Goal: Information Seeking & Learning: Learn about a topic

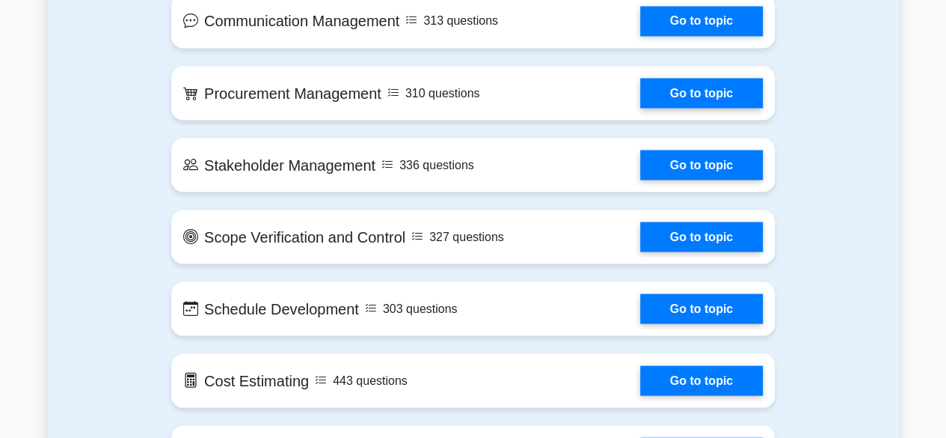
scroll to position [1421, 0]
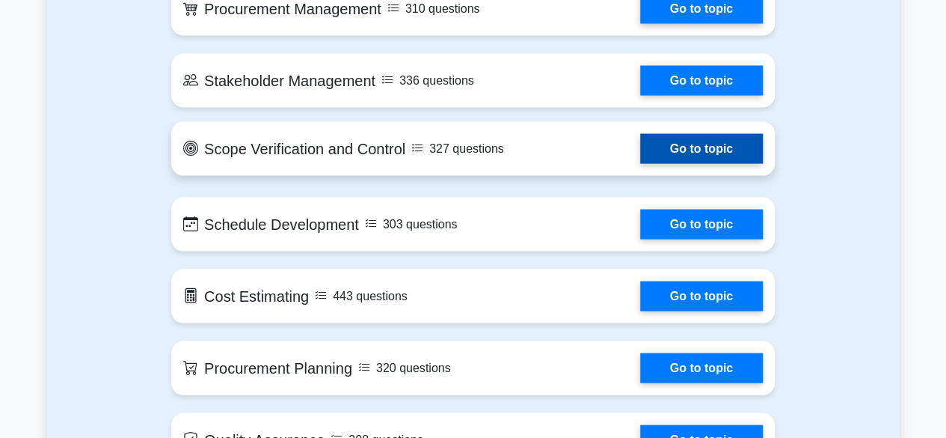
click at [699, 150] on link "Go to topic" at bounding box center [701, 149] width 123 height 30
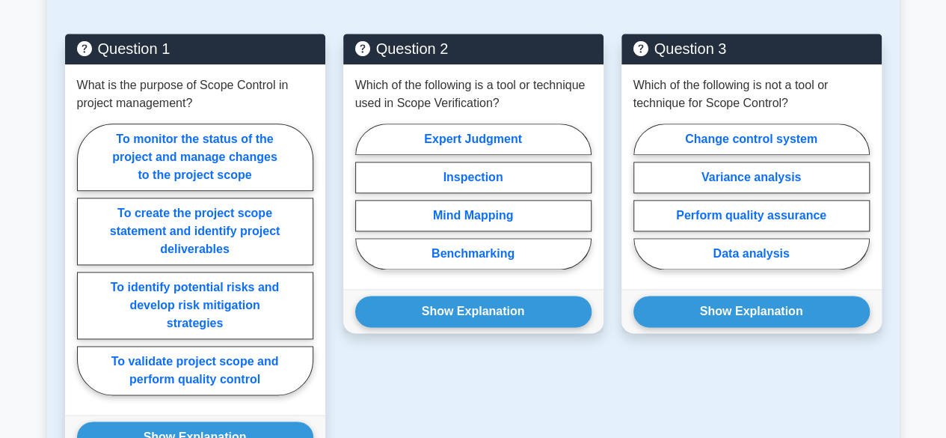
scroll to position [823, 0]
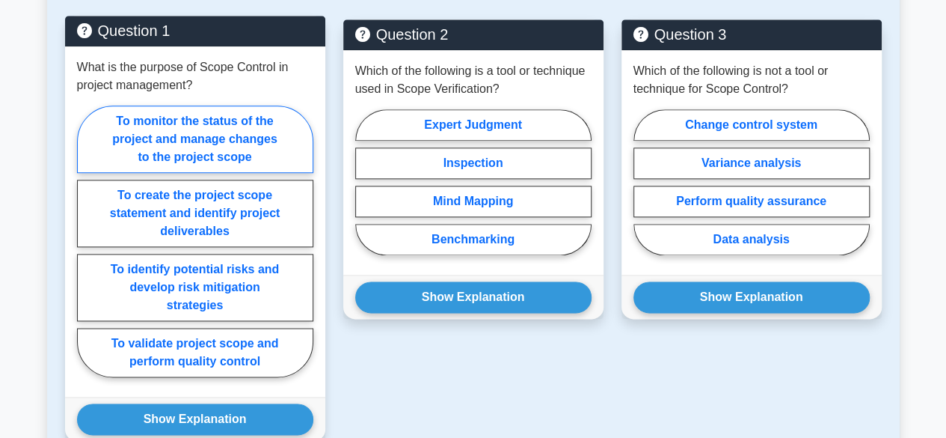
click at [183, 130] on label "To monitor the status of the project and manage changes to the project scope" at bounding box center [195, 138] width 236 height 67
click at [87, 241] on input "To monitor the status of the project and manage changes to the project scope" at bounding box center [82, 246] width 10 height 10
radio input "true"
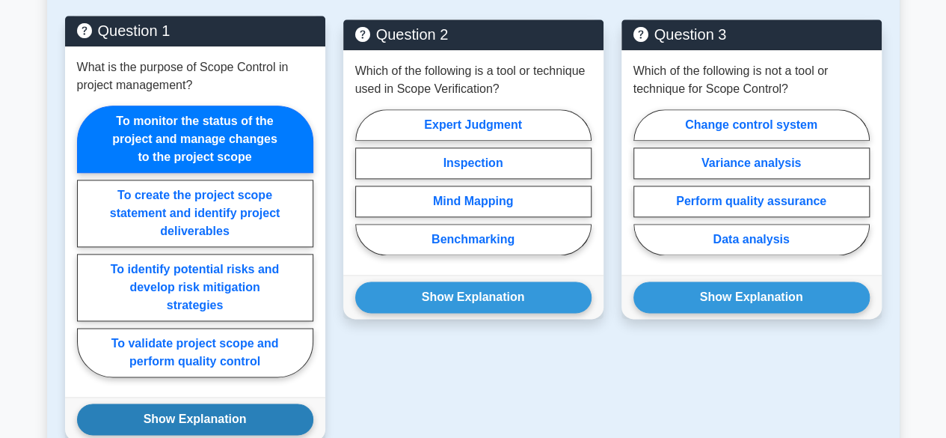
click at [156, 414] on button "Show Explanation" at bounding box center [195, 418] width 236 height 31
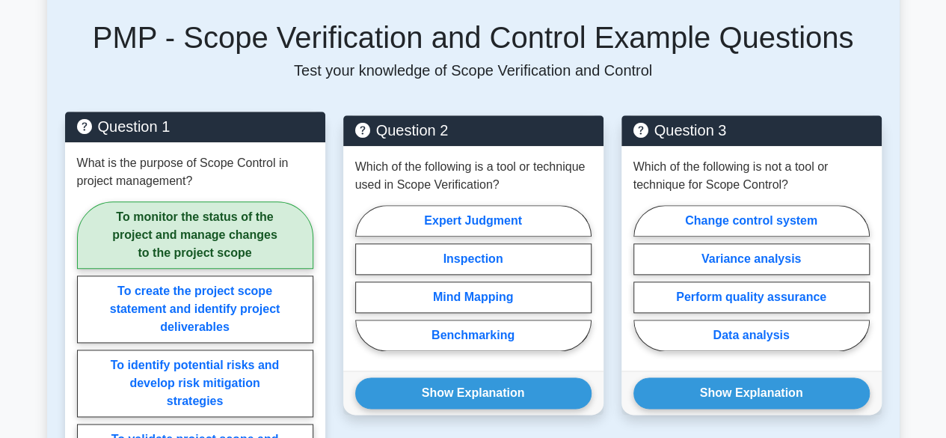
scroll to position [748, 0]
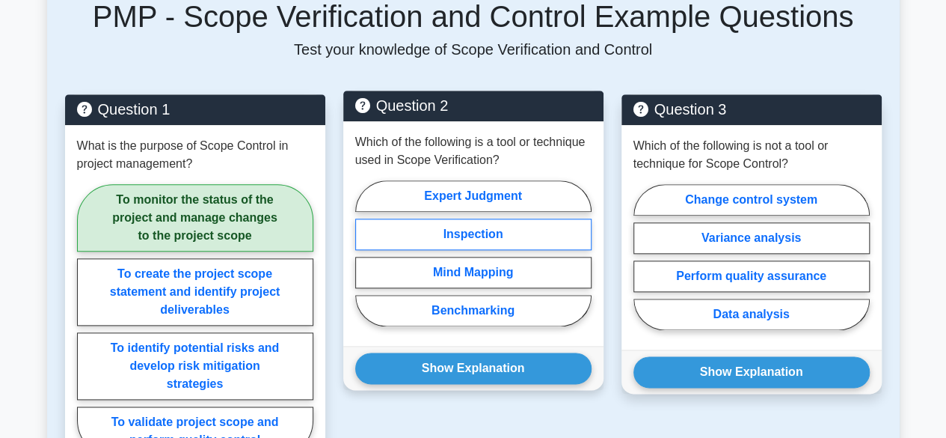
click at [461, 231] on label "Inspection" at bounding box center [473, 233] width 236 height 31
click at [365, 253] on input "Inspection" at bounding box center [360, 258] width 10 height 10
radio input "true"
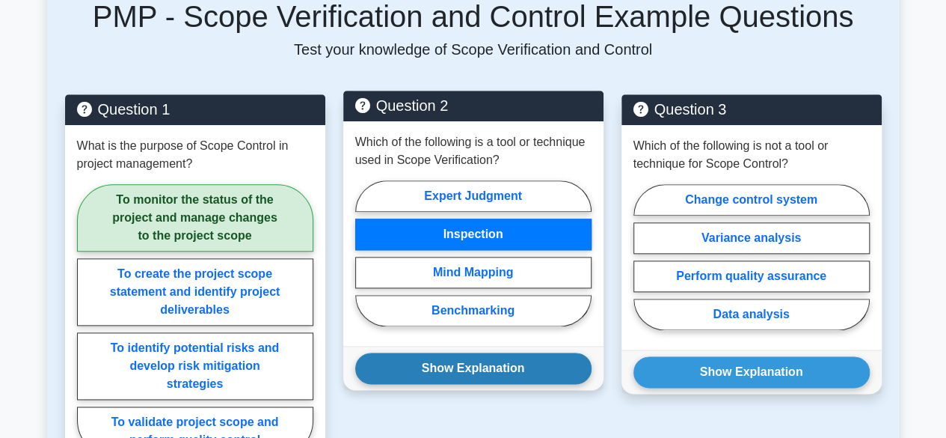
click at [446, 376] on button "Show Explanation" at bounding box center [473, 367] width 236 height 31
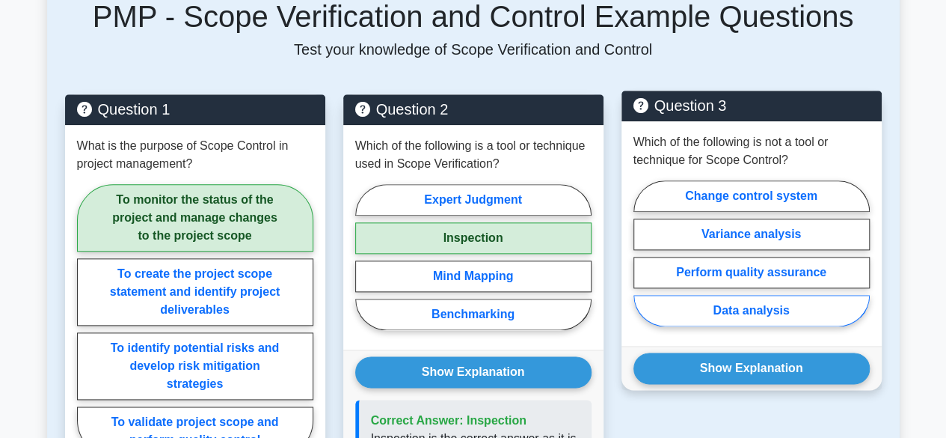
click at [777, 307] on label "Data analysis" at bounding box center [752, 310] width 236 height 31
click at [643, 263] on input "Data analysis" at bounding box center [639, 258] width 10 height 10
radio input "true"
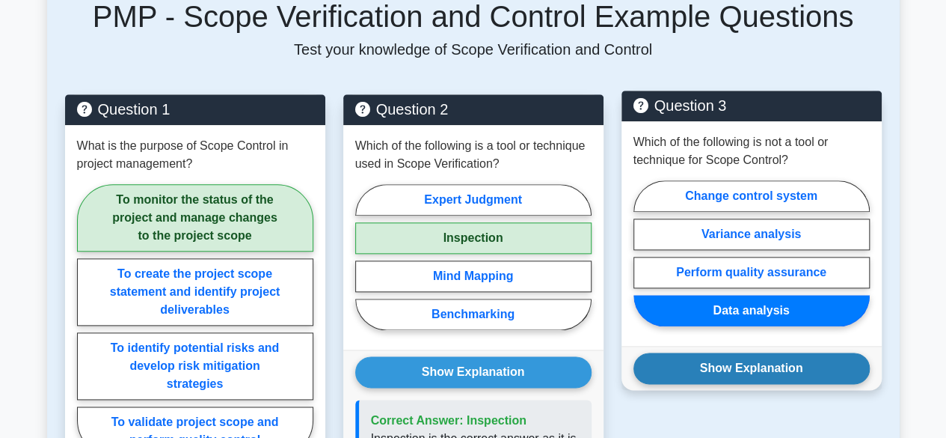
click at [759, 358] on button "Show Explanation" at bounding box center [752, 367] width 236 height 31
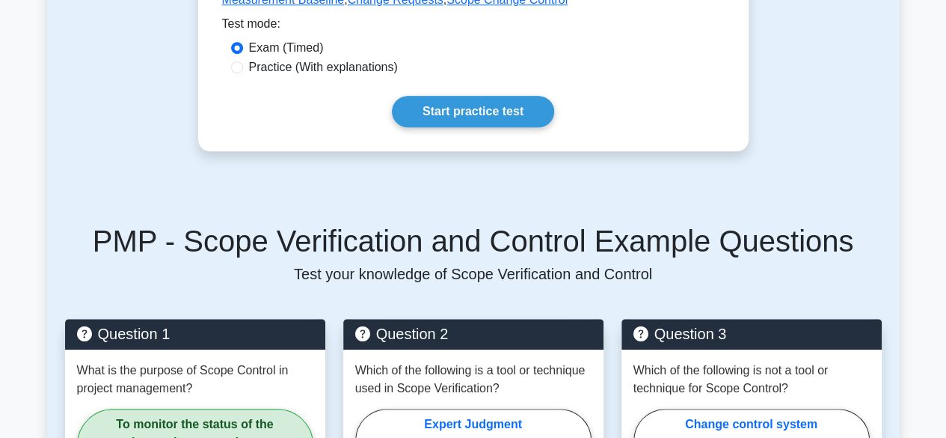
scroll to position [0, 0]
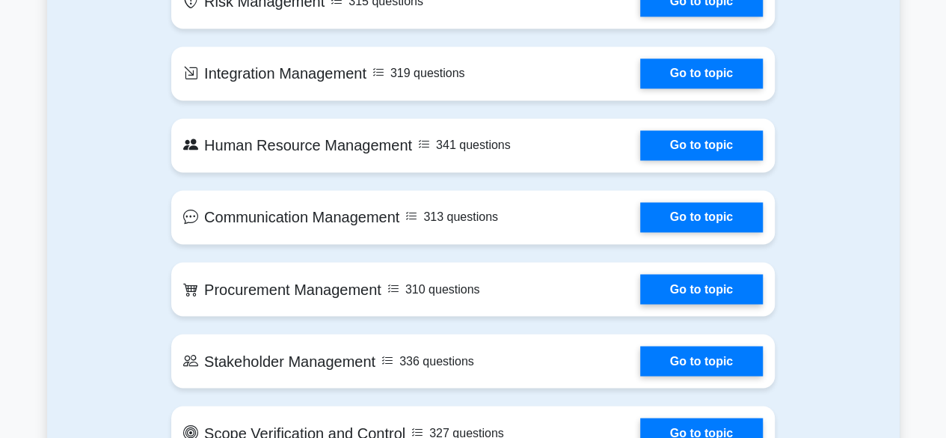
scroll to position [1122, 0]
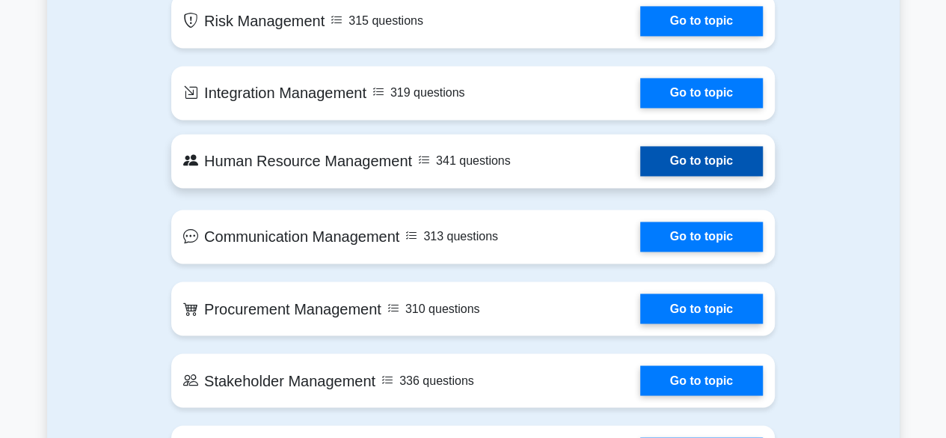
click at [690, 159] on link "Go to topic" at bounding box center [701, 161] width 123 height 30
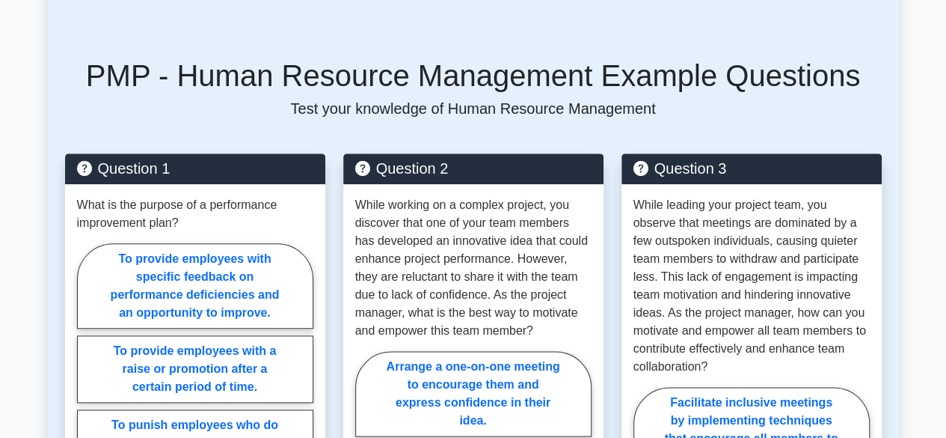
scroll to position [748, 0]
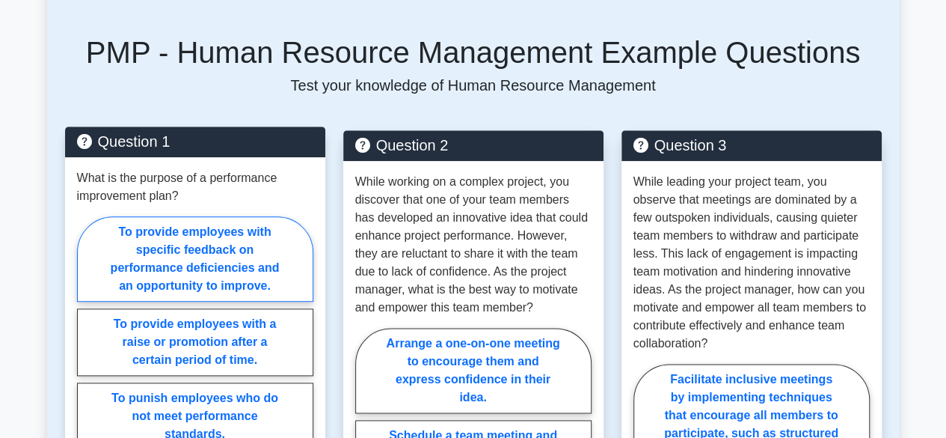
click at [177, 239] on label "To provide employees with specific feedback on performance deficiencies and an …" at bounding box center [195, 258] width 236 height 85
click at [87, 370] on input "To provide employees with specific feedback on performance deficiencies and an …" at bounding box center [82, 375] width 10 height 10
radio input "true"
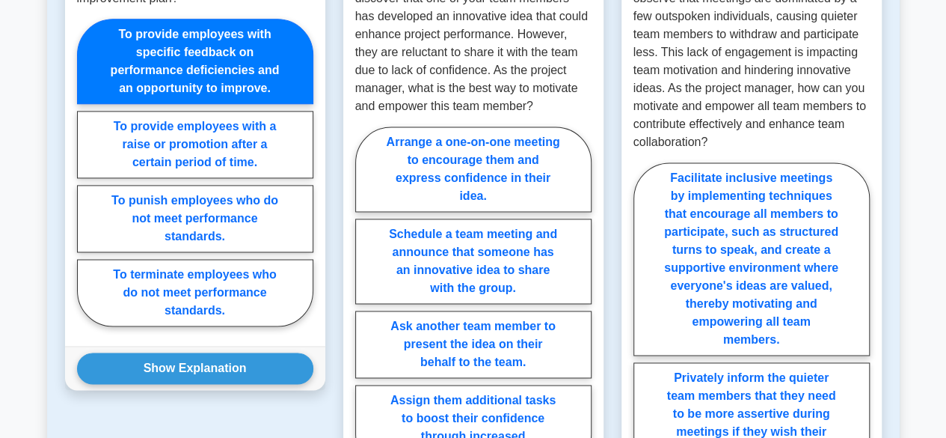
scroll to position [1047, 0]
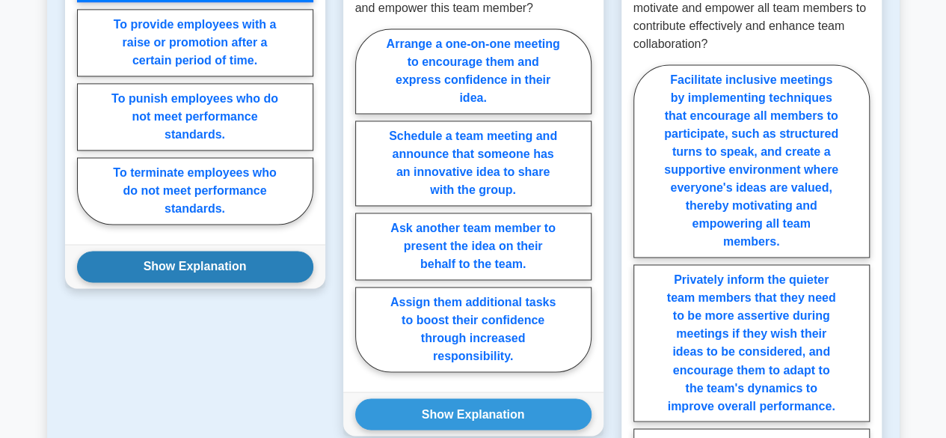
click at [197, 251] on button "Show Explanation" at bounding box center [195, 266] width 236 height 31
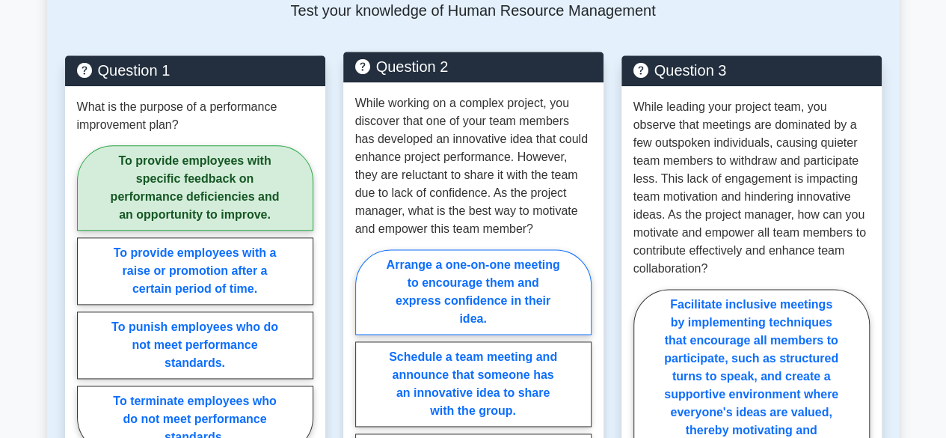
scroll to position [973, 0]
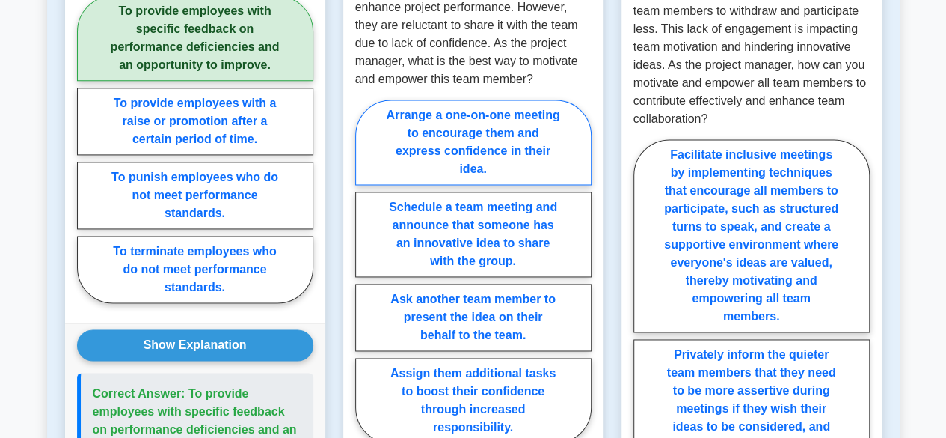
click at [465, 99] on label "Arrange a one-on-one meeting to encourage them and express confidence in their …" at bounding box center [473, 141] width 236 height 85
click at [365, 271] on input "Arrange a one-on-one meeting to encourage them and express confidence in their …" at bounding box center [360, 276] width 10 height 10
radio input "true"
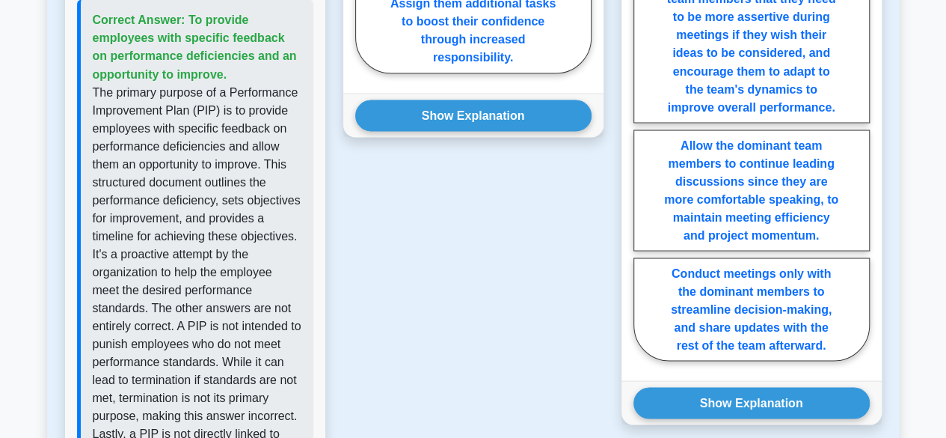
scroll to position [1347, 0]
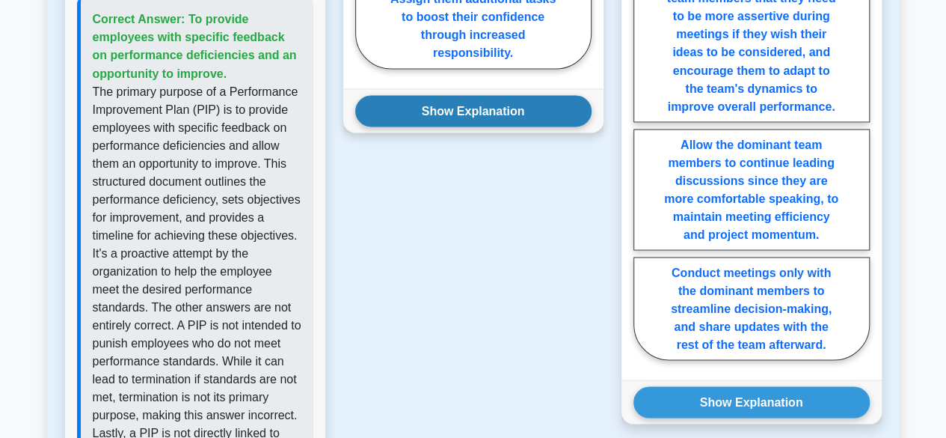
click at [465, 95] on button "Show Explanation" at bounding box center [473, 110] width 236 height 31
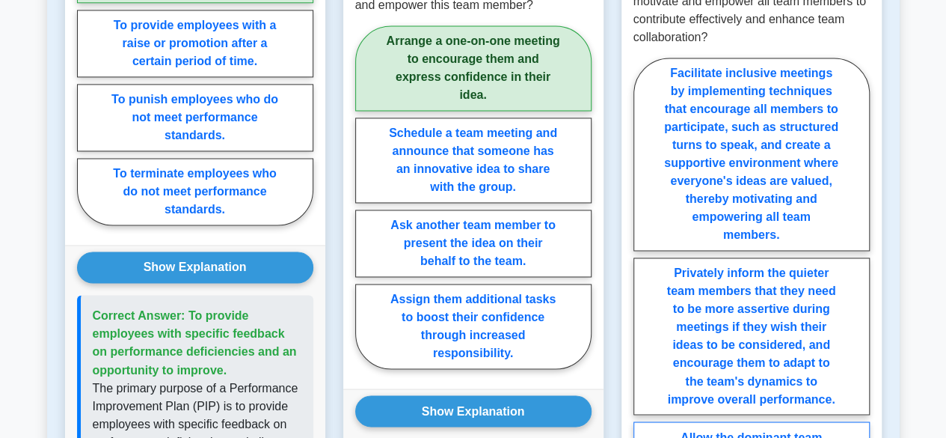
scroll to position [1047, 0]
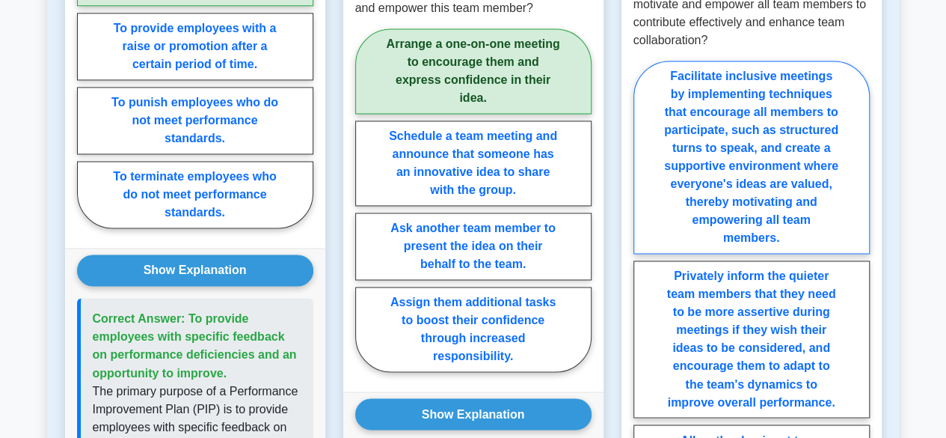
click at [748, 108] on label "Facilitate inclusive meetings by implementing techniques that encourage all mem…" at bounding box center [752, 157] width 236 height 193
click at [643, 358] on input "Facilitate inclusive meetings by implementing techniques that encourage all mem…" at bounding box center [639, 363] width 10 height 10
radio input "true"
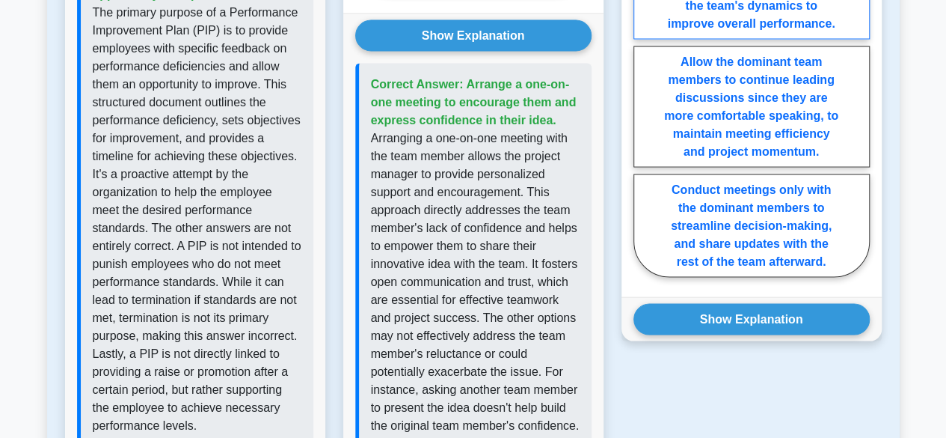
scroll to position [1571, 0]
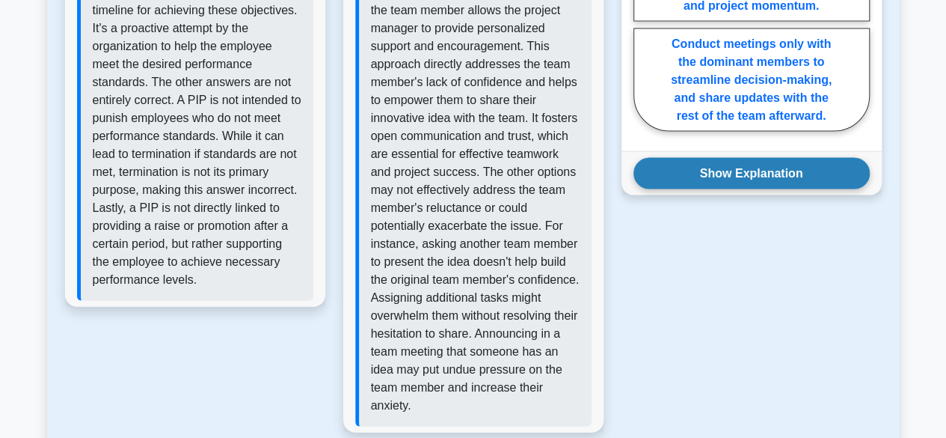
click at [754, 158] on button "Show Explanation" at bounding box center [752, 173] width 236 height 31
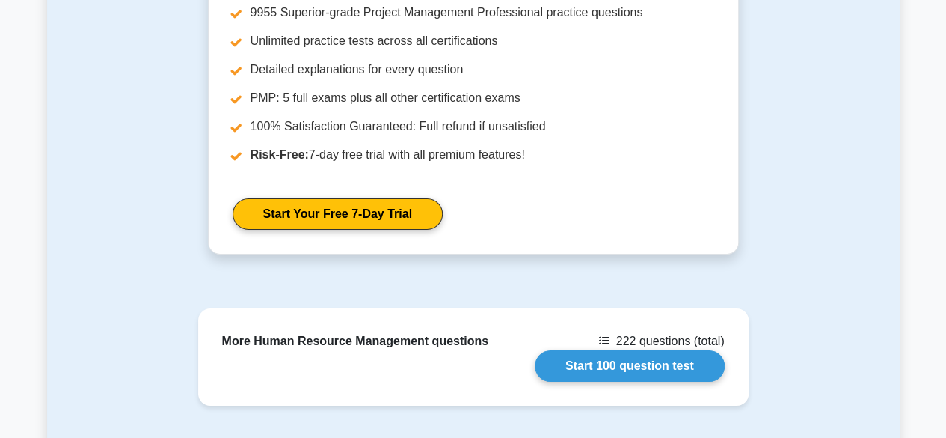
scroll to position [2170, 0]
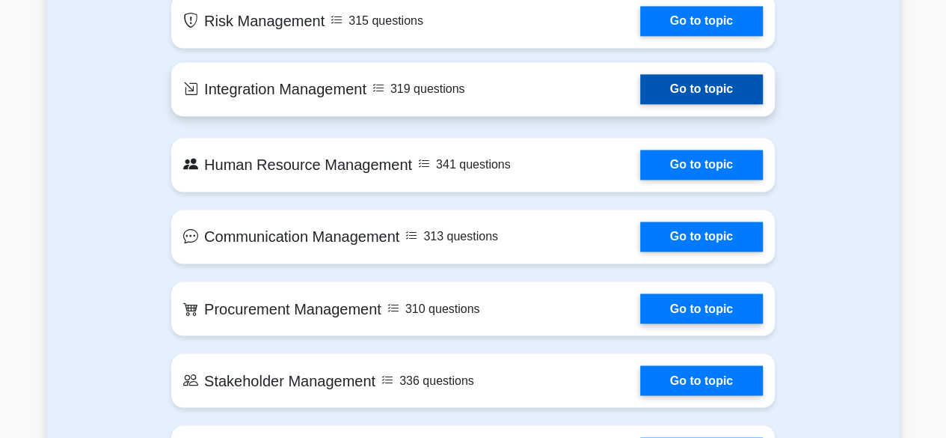
click at [711, 91] on link "Go to topic" at bounding box center [701, 89] width 123 height 30
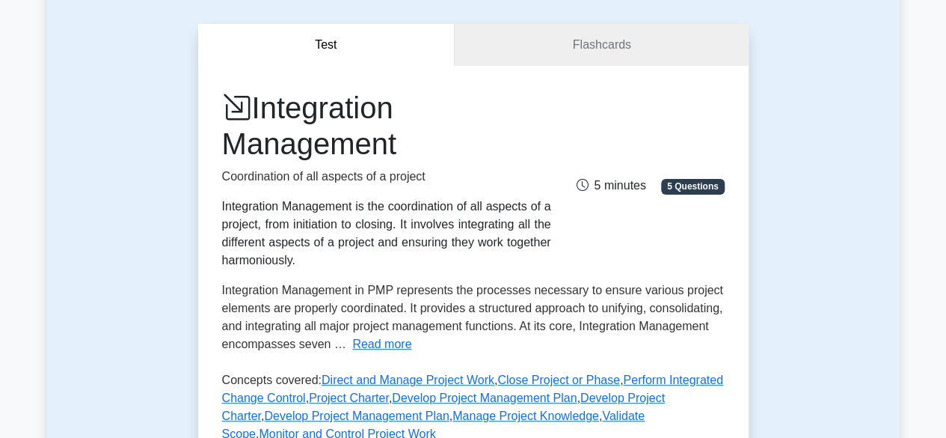
scroll to position [150, 0]
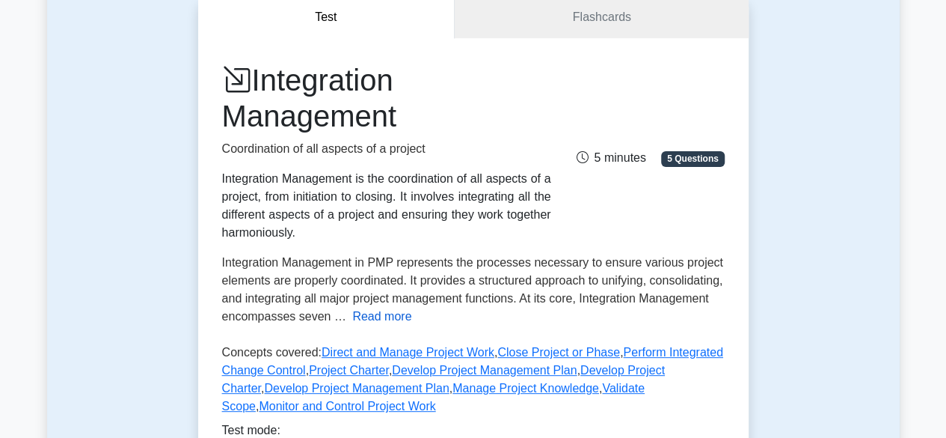
click at [411, 310] on button "Read more" at bounding box center [381, 316] width 59 height 18
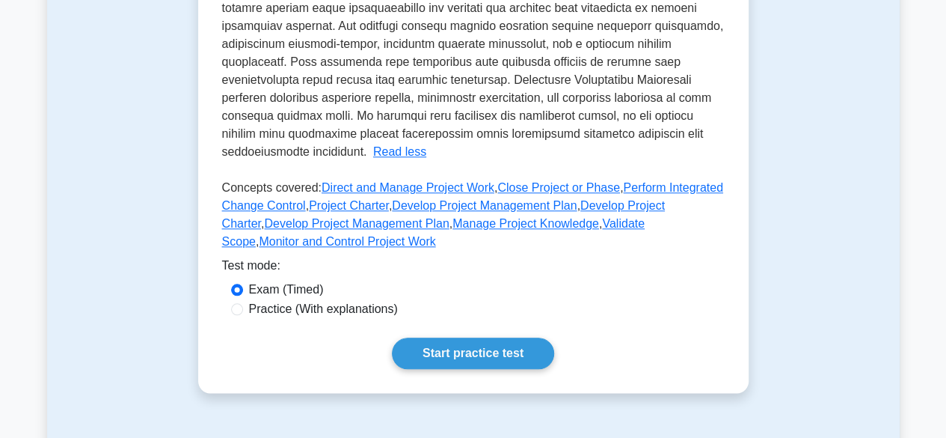
scroll to position [748, 0]
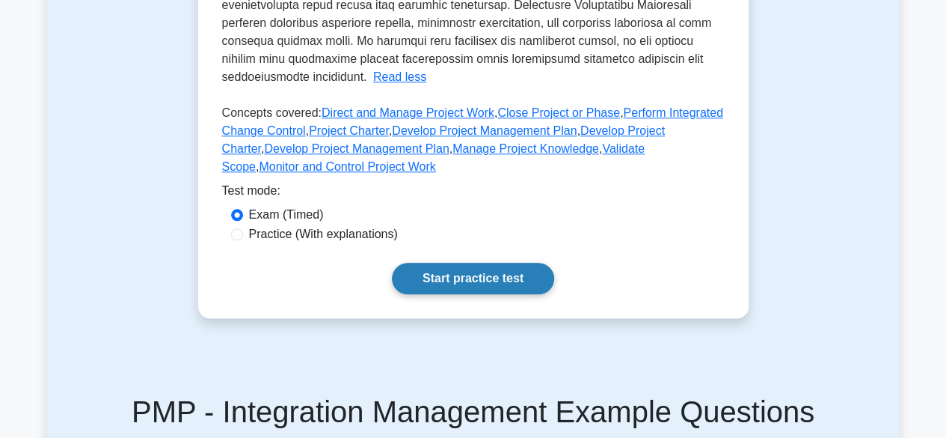
click at [470, 263] on link "Start practice test" at bounding box center [473, 278] width 162 height 31
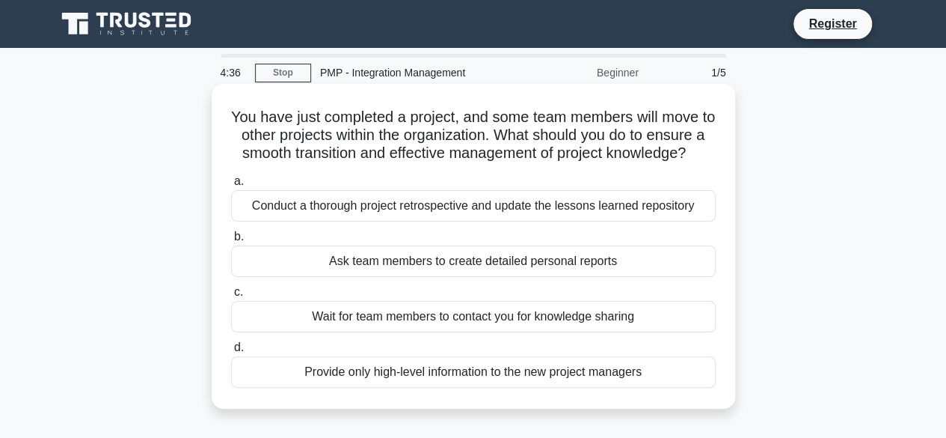
click at [466, 221] on div "Conduct a thorough project retrospective and update the lessons learned reposit…" at bounding box center [473, 205] width 485 height 31
click at [231, 186] on input "a. Conduct a thorough project retrospective and update the lessons learned repo…" at bounding box center [231, 182] width 0 height 10
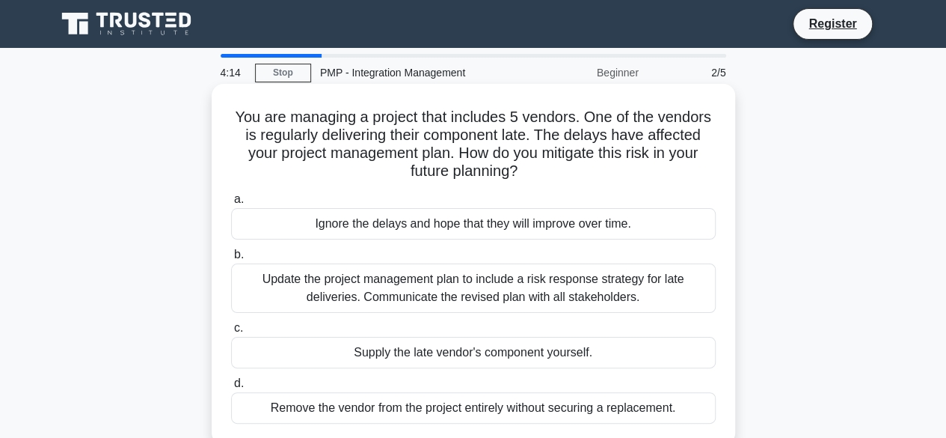
click at [457, 290] on div "Update the project management plan to include a risk response strategy for late…" at bounding box center [473, 287] width 485 height 49
click at [231, 260] on input "b. Update the project management plan to include a risk response strategy for l…" at bounding box center [231, 255] width 0 height 10
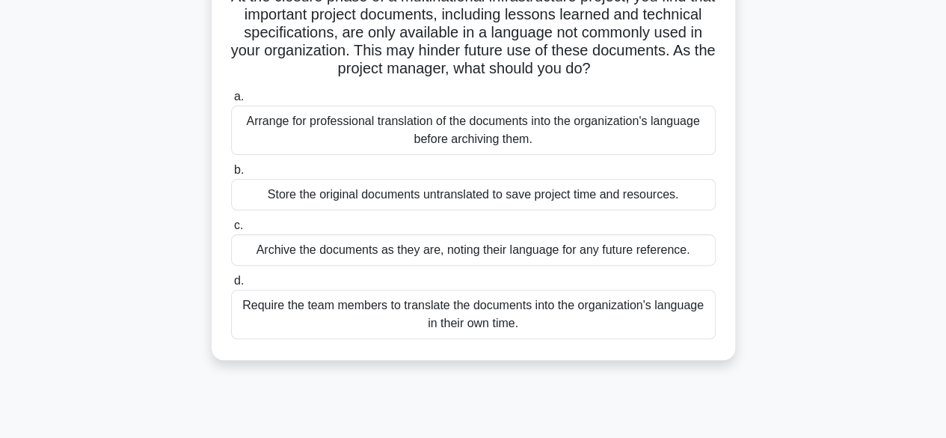
scroll to position [150, 0]
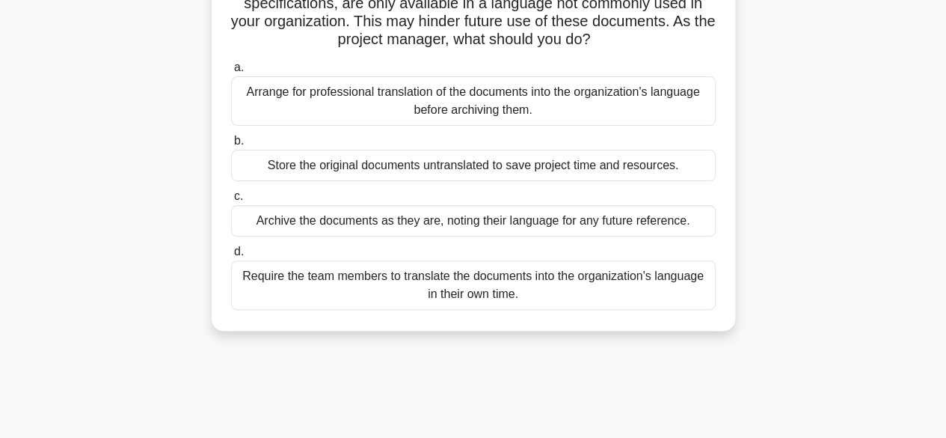
click at [482, 101] on div "Arrange for professional translation of the documents into the organization's l…" at bounding box center [473, 100] width 485 height 49
click at [231, 73] on input "a. Arrange for professional translation of the documents into the organization'…" at bounding box center [231, 68] width 0 height 10
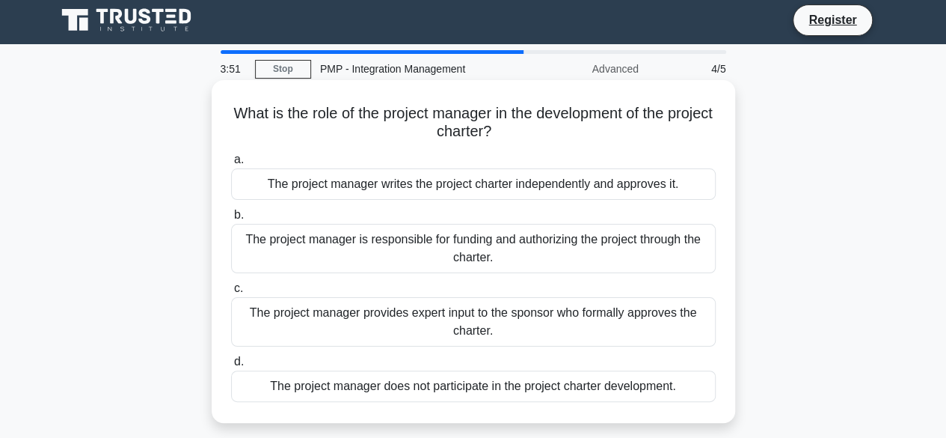
scroll to position [0, 0]
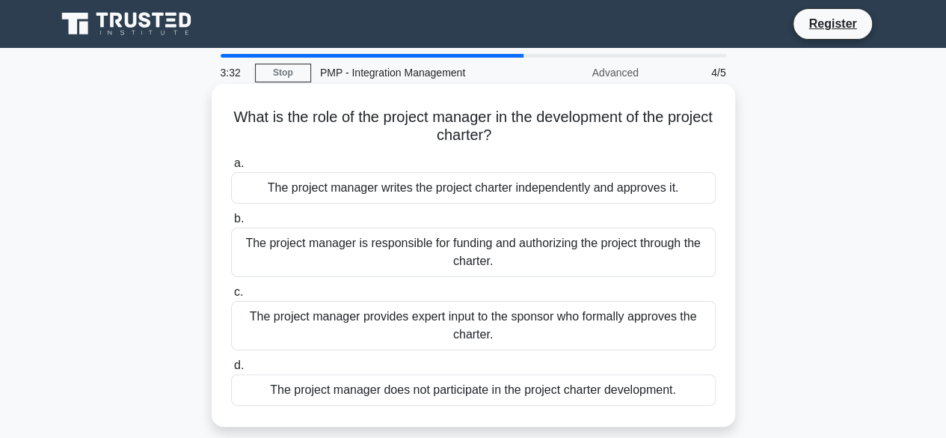
click at [269, 315] on div "The project manager provides expert input to the sponsor who formally approves …" at bounding box center [473, 325] width 485 height 49
click at [236, 294] on span "c." at bounding box center [238, 291] width 9 height 13
click at [231, 294] on input "c. The project manager provides expert input to the sponsor who formally approv…" at bounding box center [231, 292] width 0 height 10
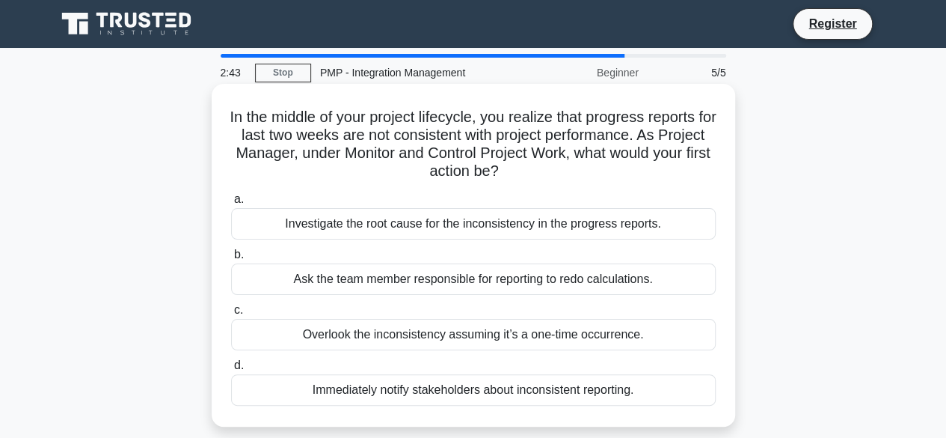
click at [335, 230] on div "Investigate the root cause for the inconsistency in the progress reports." at bounding box center [473, 223] width 485 height 31
click at [231, 204] on input "a. Investigate the root cause for the inconsistency in the progress reports." at bounding box center [231, 200] width 0 height 10
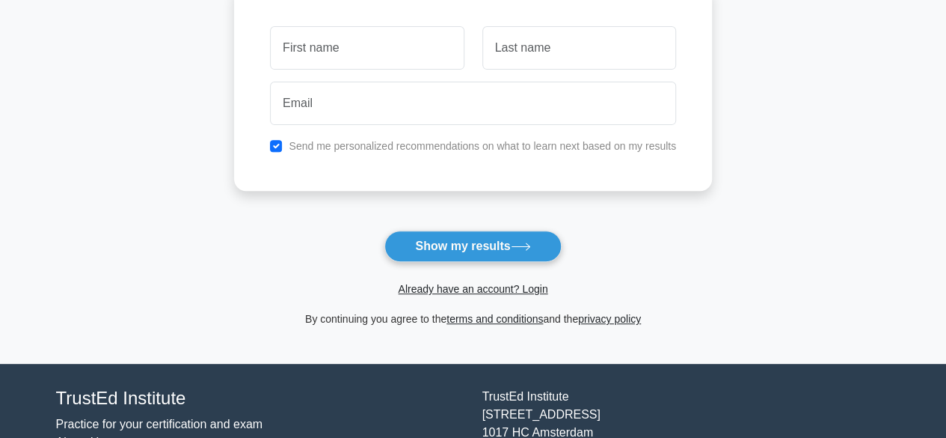
scroll to position [299, 0]
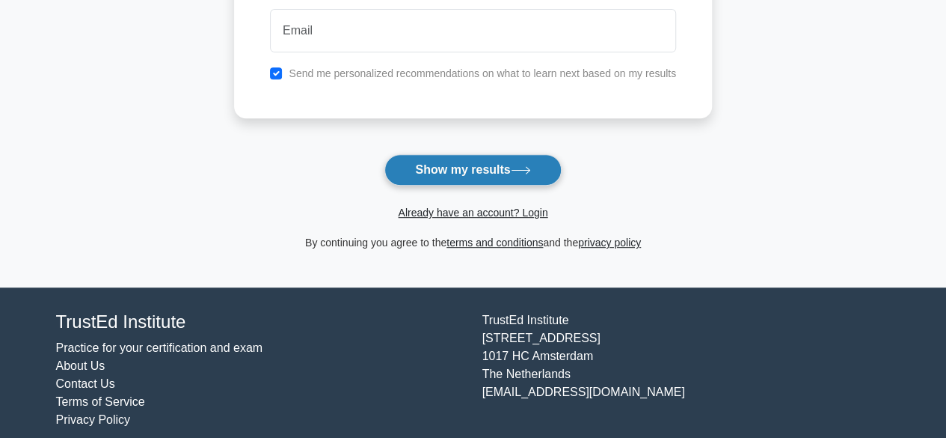
click at [443, 162] on button "Show my results" at bounding box center [473, 169] width 177 height 31
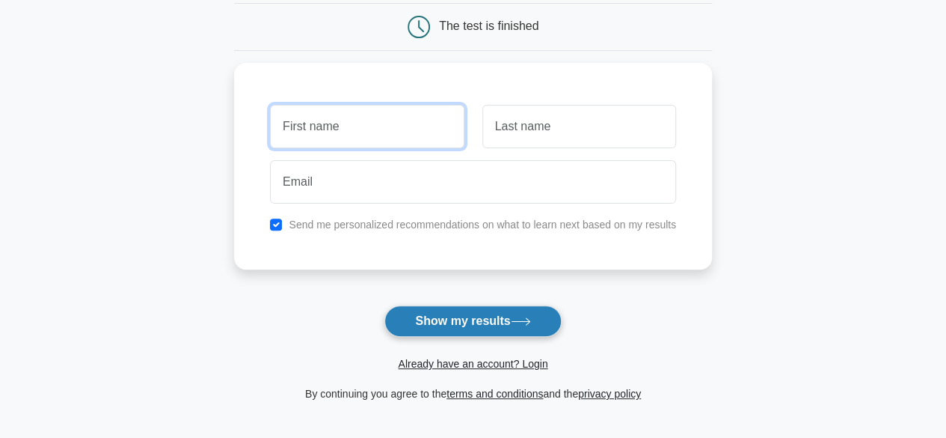
scroll to position [55, 0]
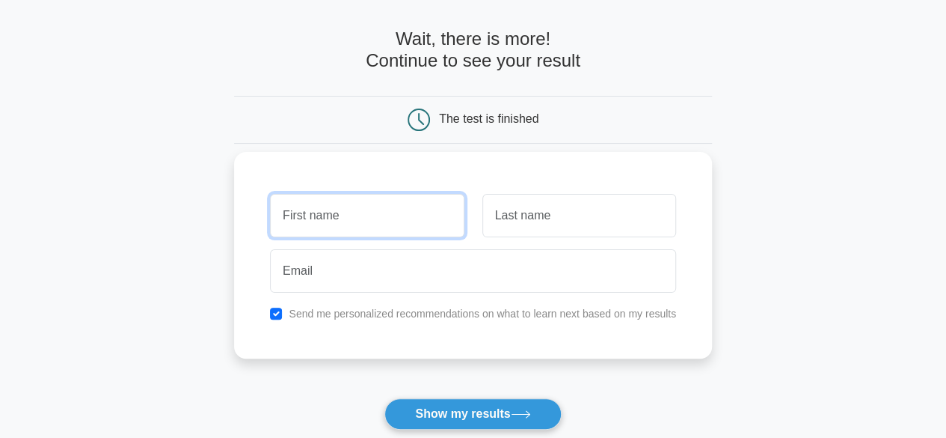
click at [367, 225] on input "text" at bounding box center [367, 215] width 194 height 43
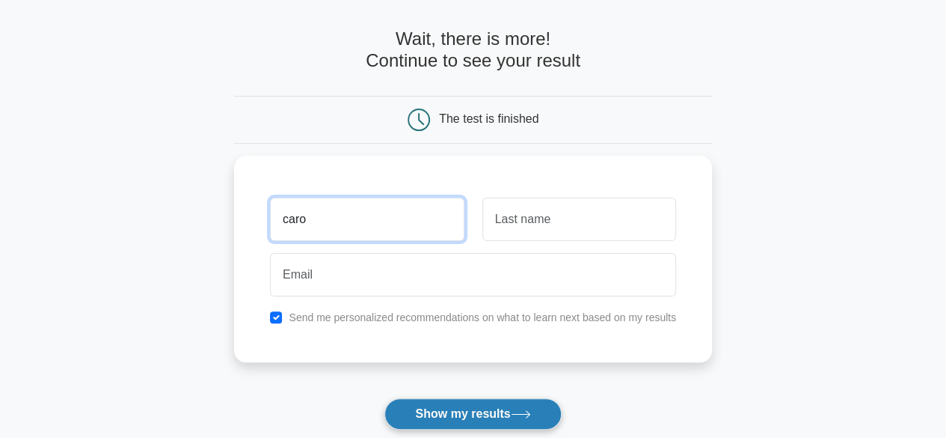
type input "caro"
click at [429, 412] on button "Show my results" at bounding box center [473, 413] width 177 height 31
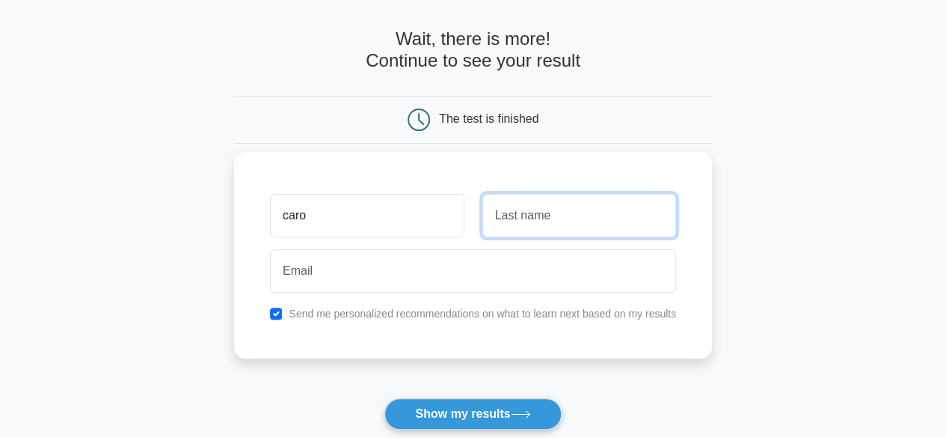
click at [533, 218] on input "text" at bounding box center [580, 215] width 194 height 43
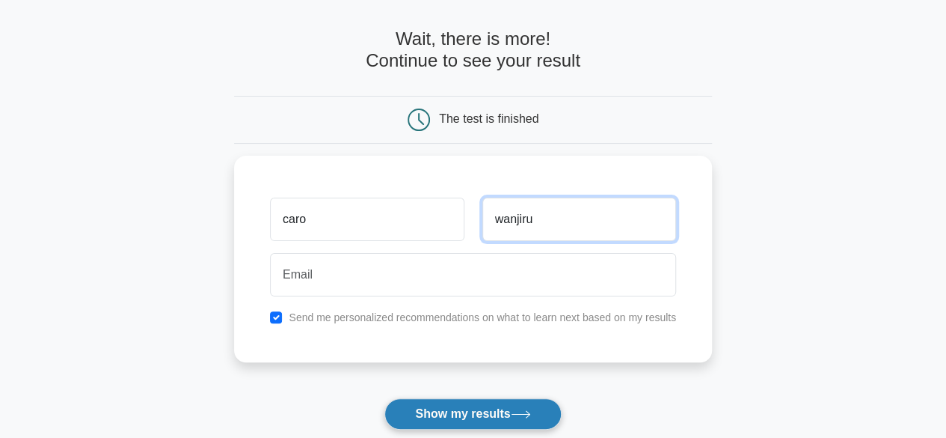
type input "wanjiru"
click at [428, 413] on button "Show my results" at bounding box center [473, 413] width 177 height 31
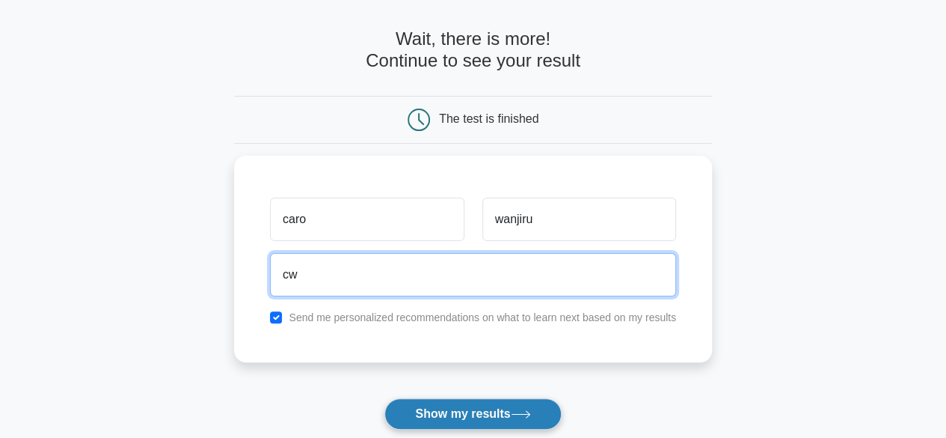
type input "c"
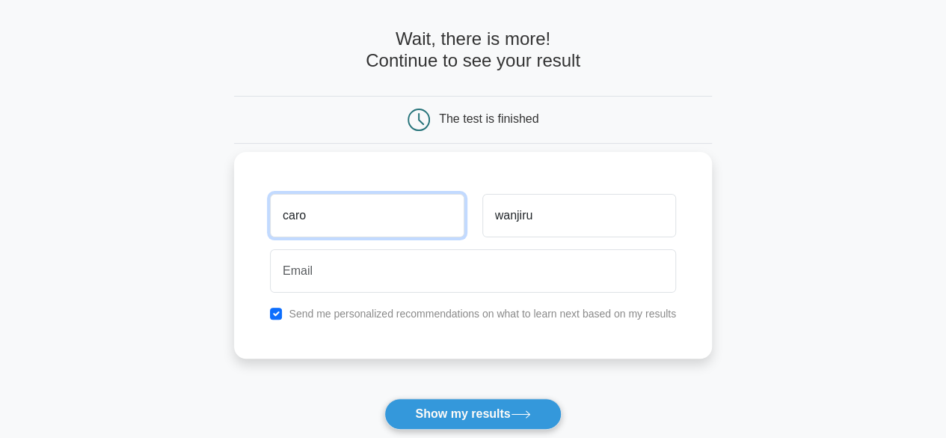
click at [328, 215] on input "caro" at bounding box center [367, 215] width 194 height 43
type input "c"
type input "p"
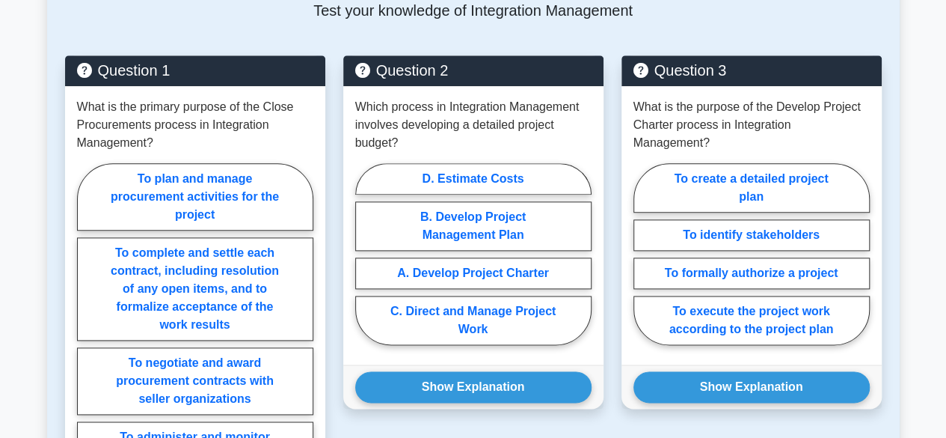
scroll to position [1347, 0]
